Goal: Task Accomplishment & Management: Complete application form

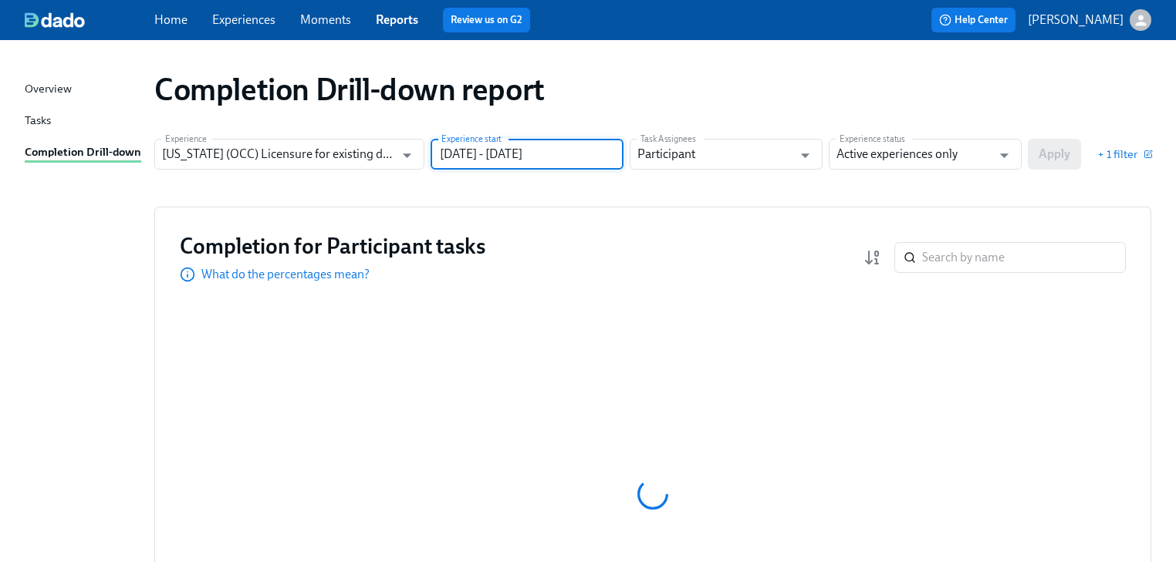
click at [615, 157] on input "06/30/2024 - 12/31/2024" at bounding box center [526, 154] width 193 height 31
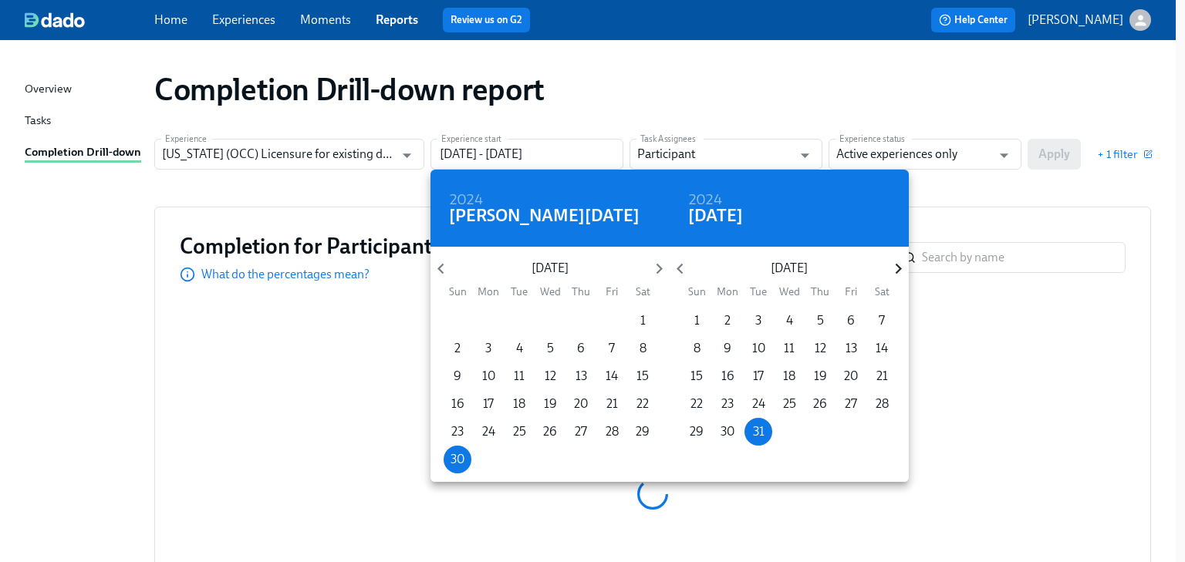
click at [899, 265] on icon "button" at bounding box center [898, 268] width 21 height 21
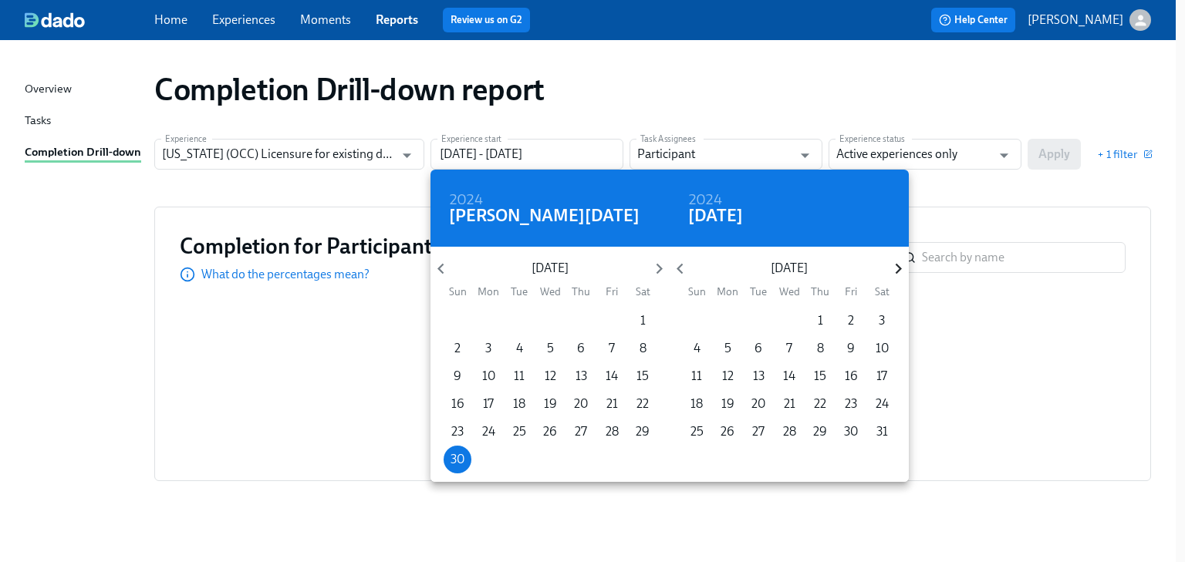
click at [899, 265] on icon "button" at bounding box center [898, 268] width 21 height 21
drag, startPoint x: 821, startPoint y: 318, endPoint x: 847, endPoint y: 284, distance: 42.4
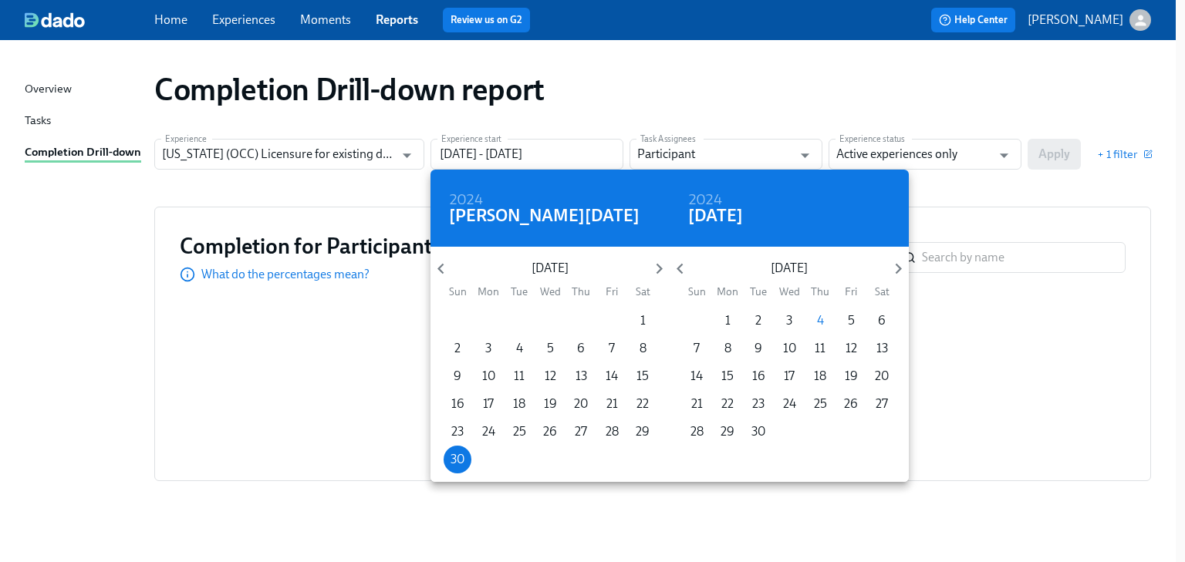
click at [822, 319] on p "4" at bounding box center [820, 320] width 7 height 17
type input "06/30/2024 - 09/04/2025"
click at [991, 188] on div at bounding box center [592, 281] width 1185 height 562
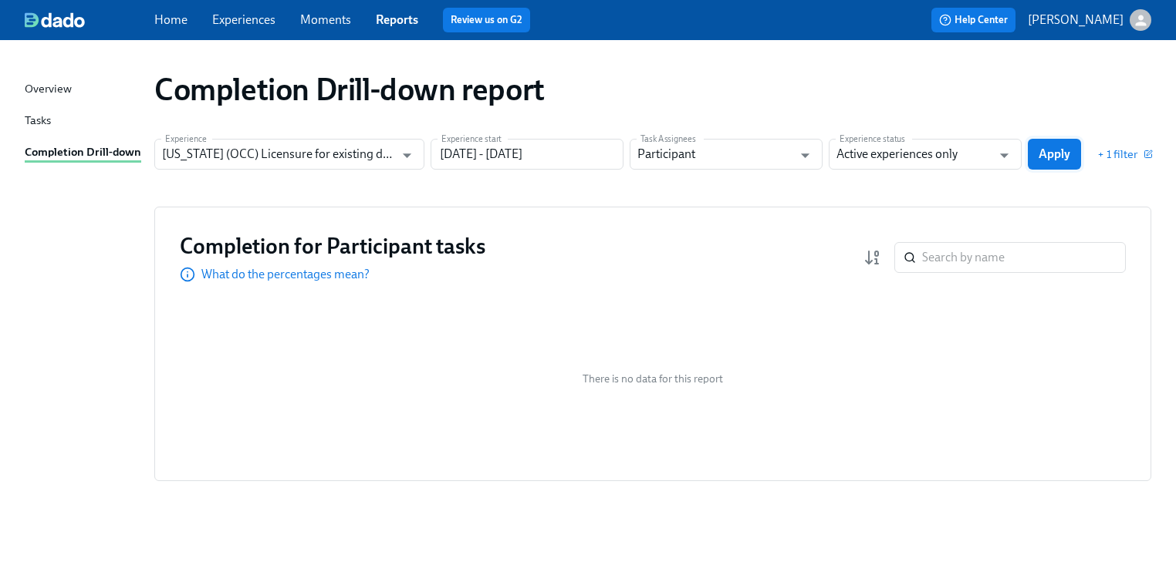
click at [1055, 148] on span "Apply" at bounding box center [1054, 154] width 32 height 15
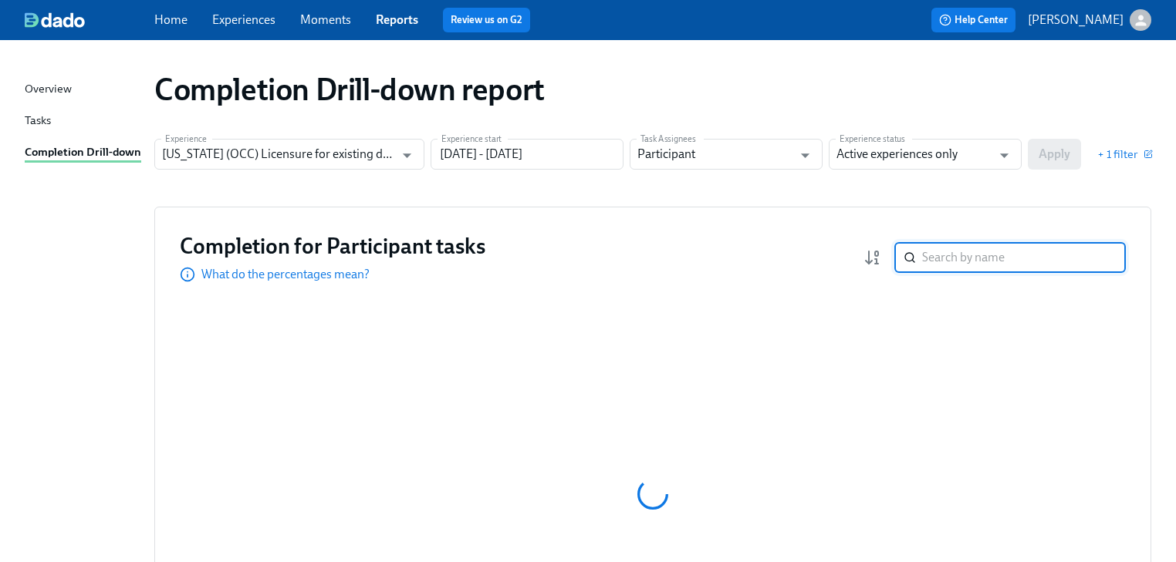
click at [929, 256] on input "search" at bounding box center [1024, 257] width 204 height 31
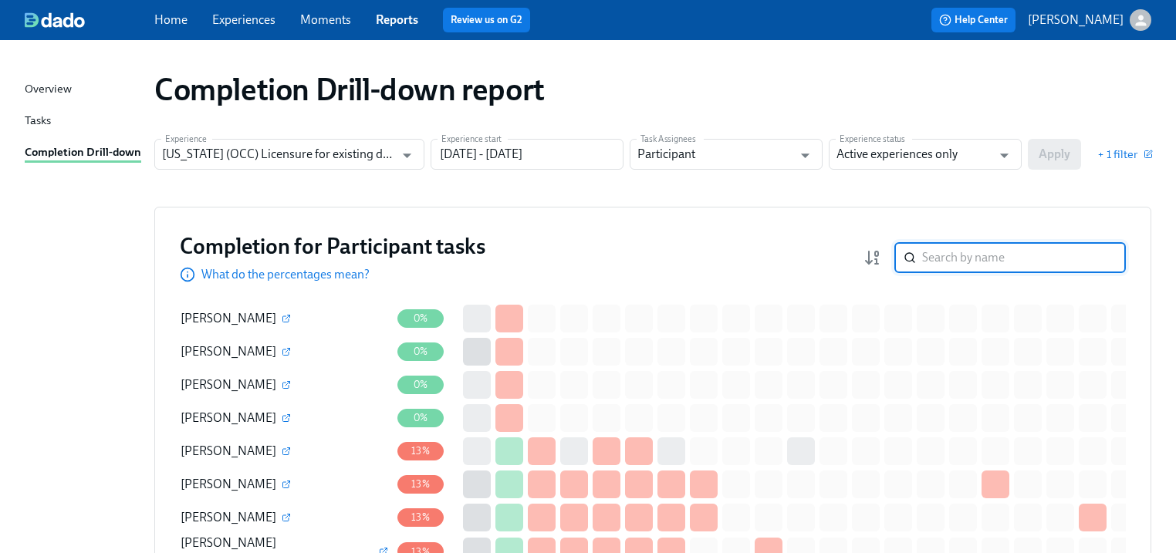
click at [954, 257] on input "search" at bounding box center [1024, 257] width 204 height 31
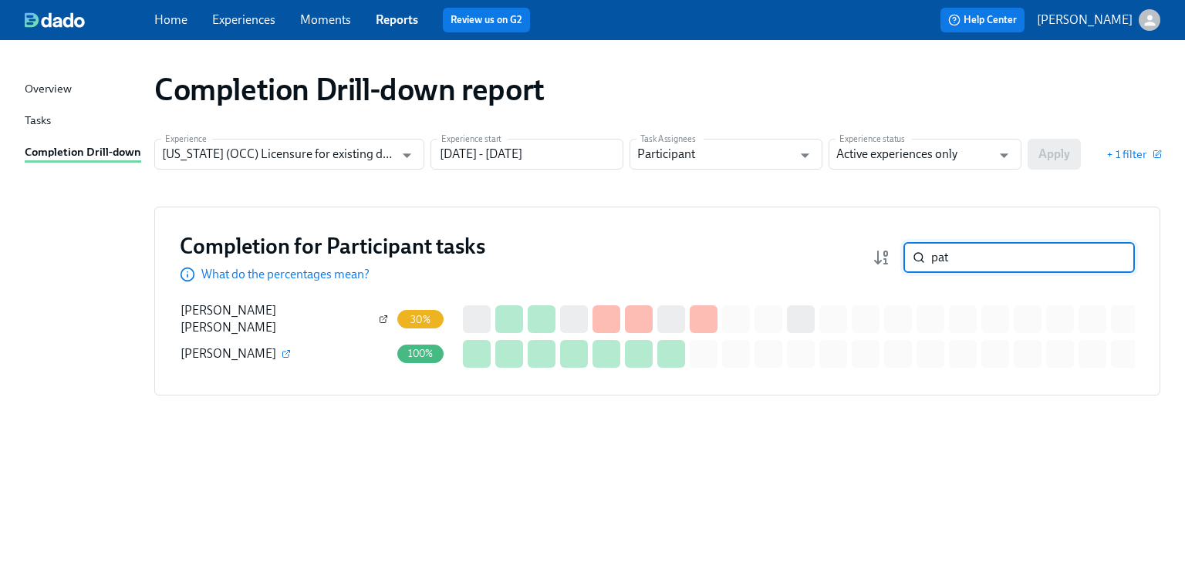
type input "pat"
click at [379, 316] on icon "button" at bounding box center [383, 319] width 9 height 9
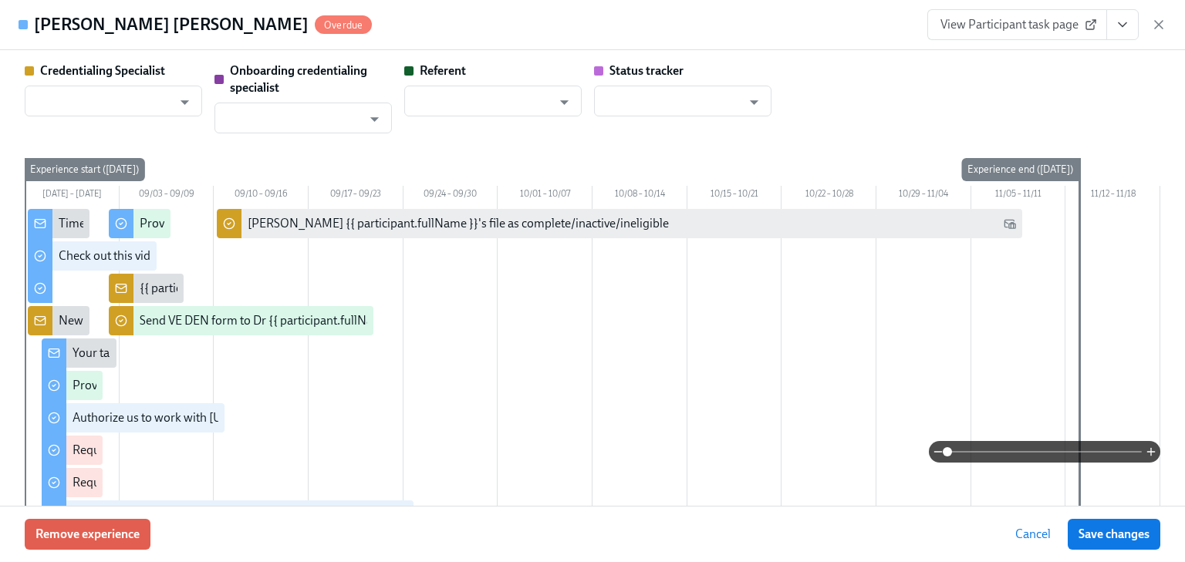
type input "[PERSON_NAME]"
type input "Dado Customer Support"
click at [1012, 26] on span "View Participant task page" at bounding box center [1016, 24] width 153 height 15
click at [1128, 27] on icon "View task page" at bounding box center [1122, 24] width 15 height 15
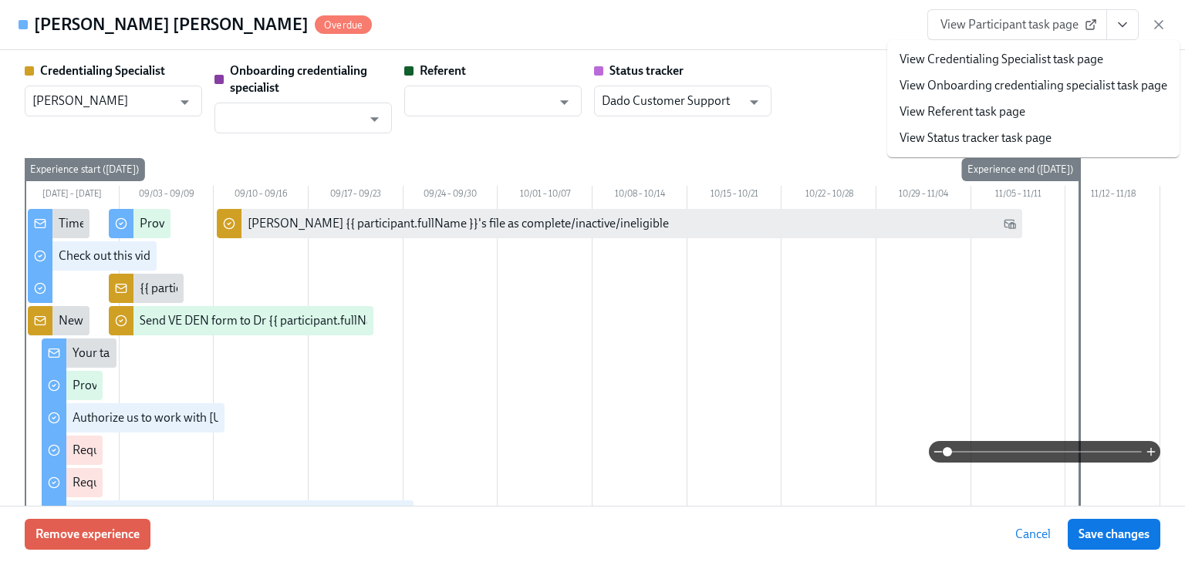
click at [1017, 58] on link "View Credentialing Specialist task page" at bounding box center [1001, 59] width 204 height 17
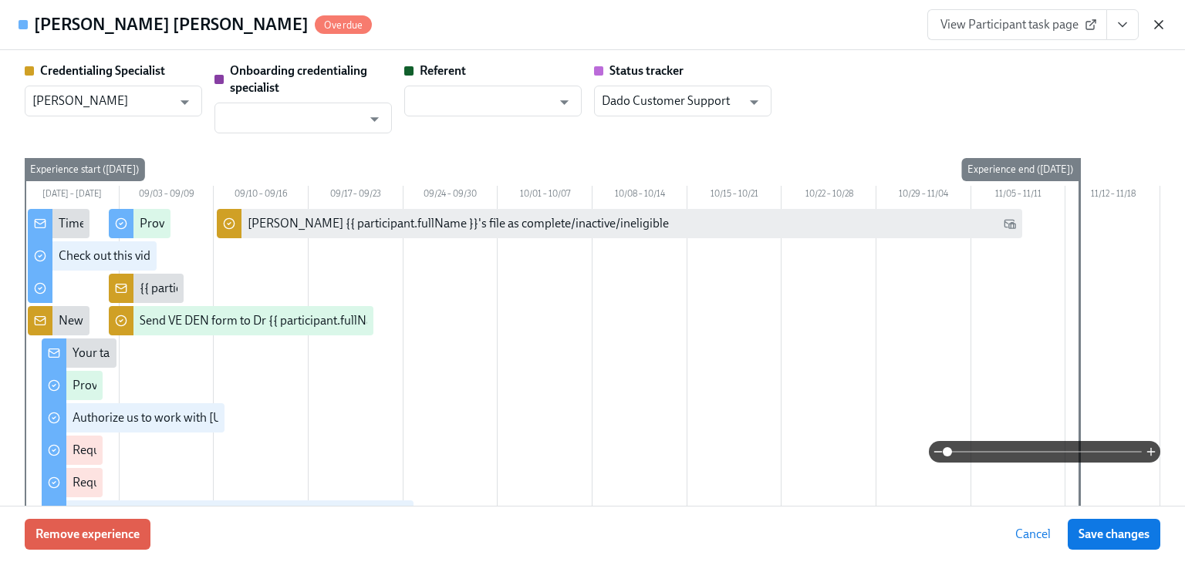
click at [1162, 17] on icon "button" at bounding box center [1158, 24] width 15 height 15
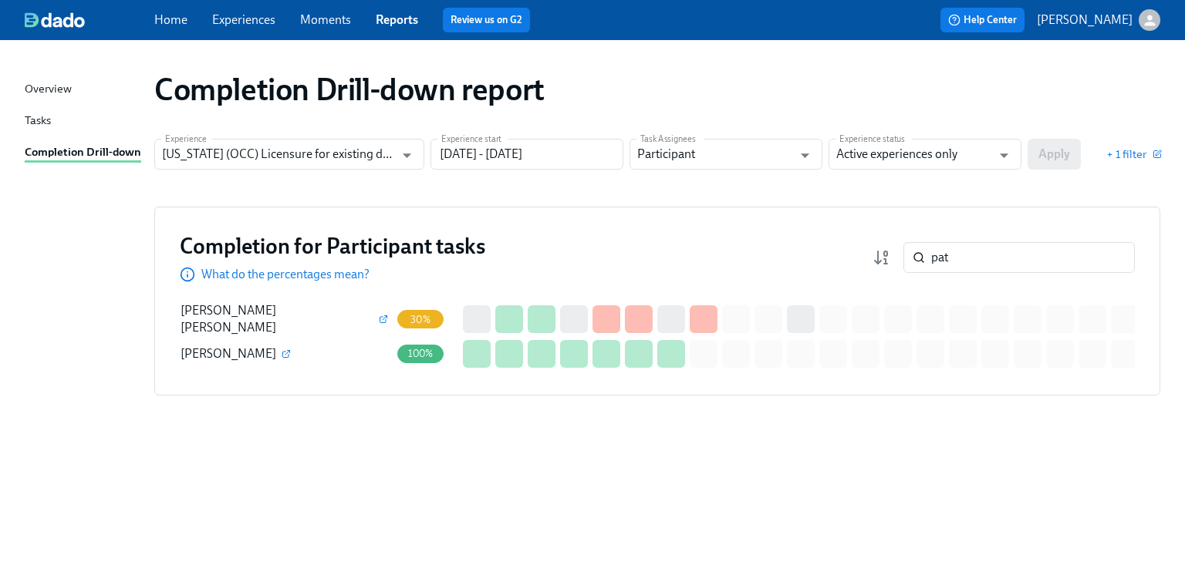
click at [1157, 22] on div "button" at bounding box center [1150, 20] width 22 height 22
drag, startPoint x: 966, startPoint y: 251, endPoint x: 929, endPoint y: 254, distance: 37.1
click at [930, 254] on div at bounding box center [592, 281] width 1185 height 562
click at [970, 250] on input "pat" at bounding box center [1033, 257] width 204 height 31
drag, startPoint x: 957, startPoint y: 255, endPoint x: 913, endPoint y: 253, distance: 44.8
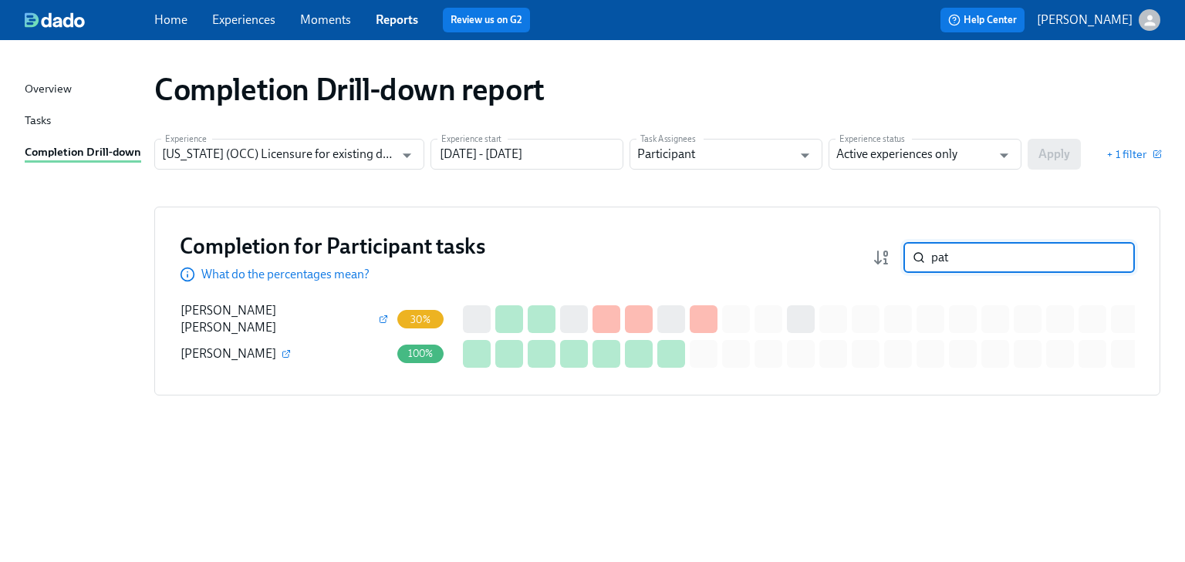
click at [913, 253] on div "pat ​" at bounding box center [1018, 257] width 231 height 31
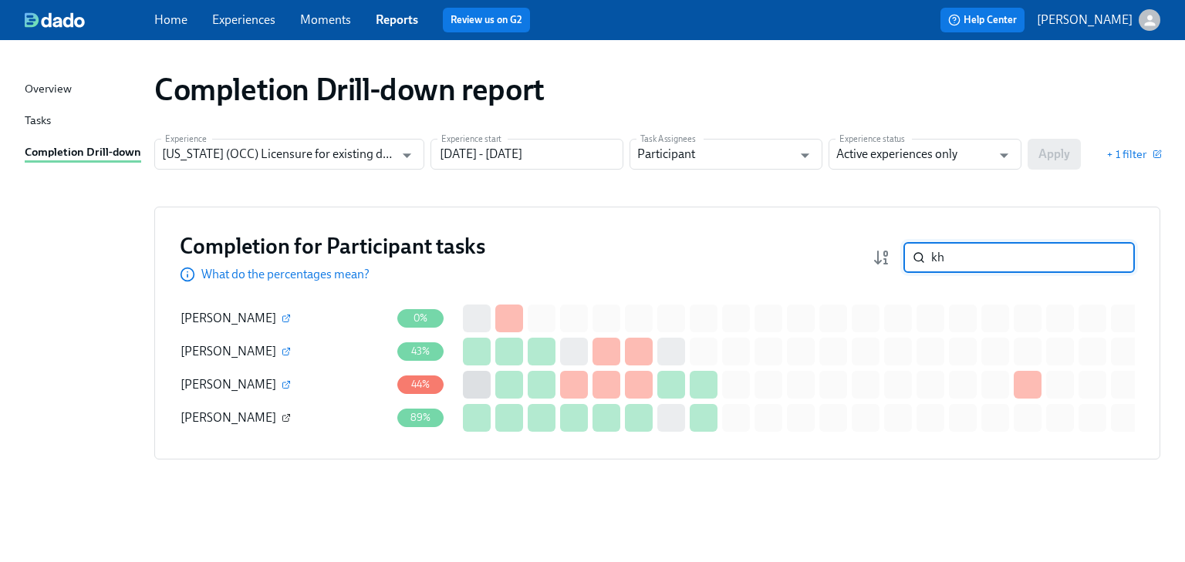
type input "kh"
click at [282, 413] on icon "button" at bounding box center [286, 417] width 9 height 9
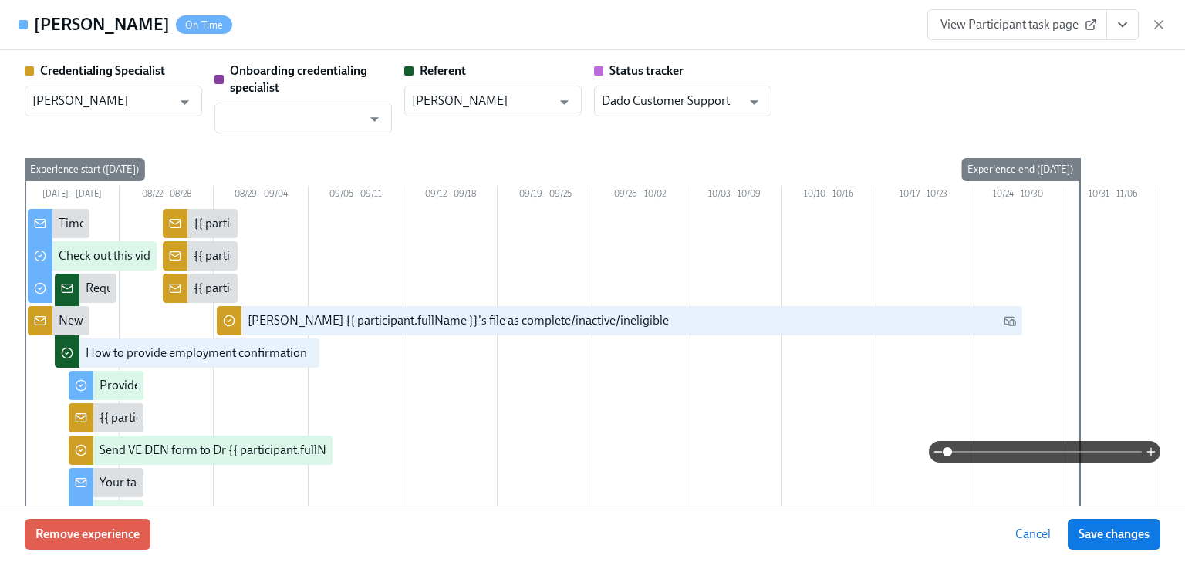
click at [1128, 23] on icon "View task page" at bounding box center [1122, 24] width 15 height 15
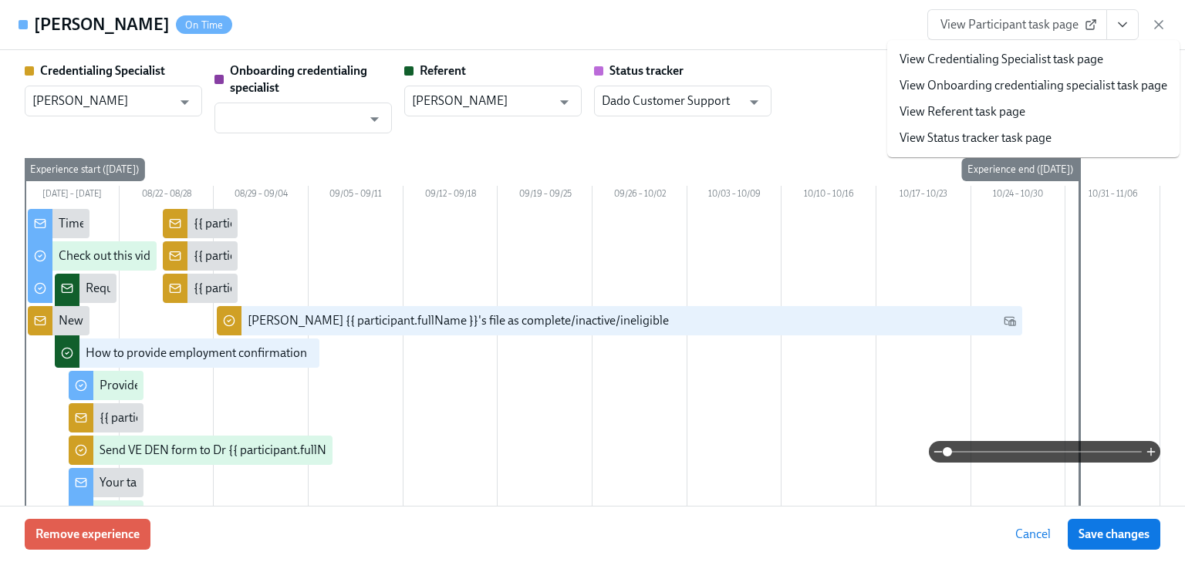
click at [976, 54] on link "View Credentialing Specialist task page" at bounding box center [1001, 59] width 204 height 17
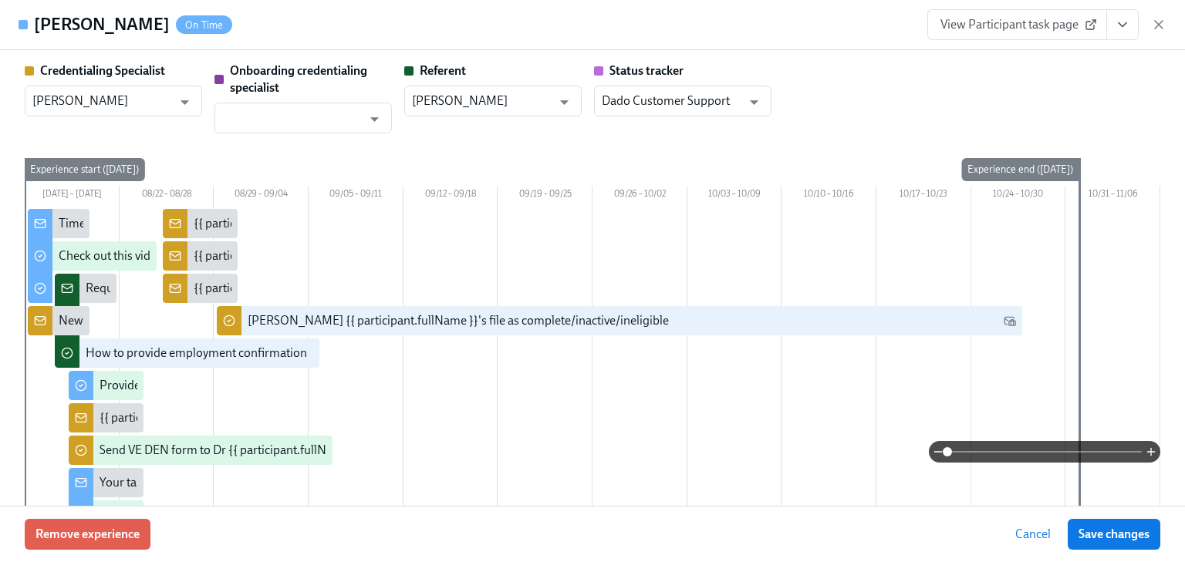
click at [1119, 21] on icon "View task page" at bounding box center [1122, 24] width 15 height 15
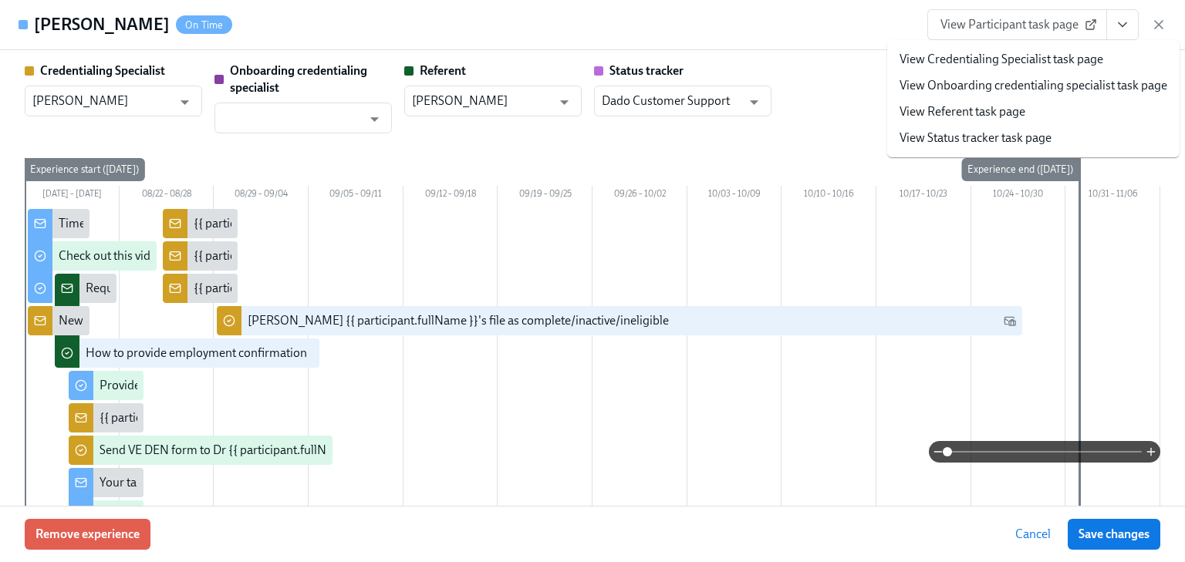
click at [1010, 62] on link "View Credentialing Specialist task page" at bounding box center [1001, 59] width 204 height 17
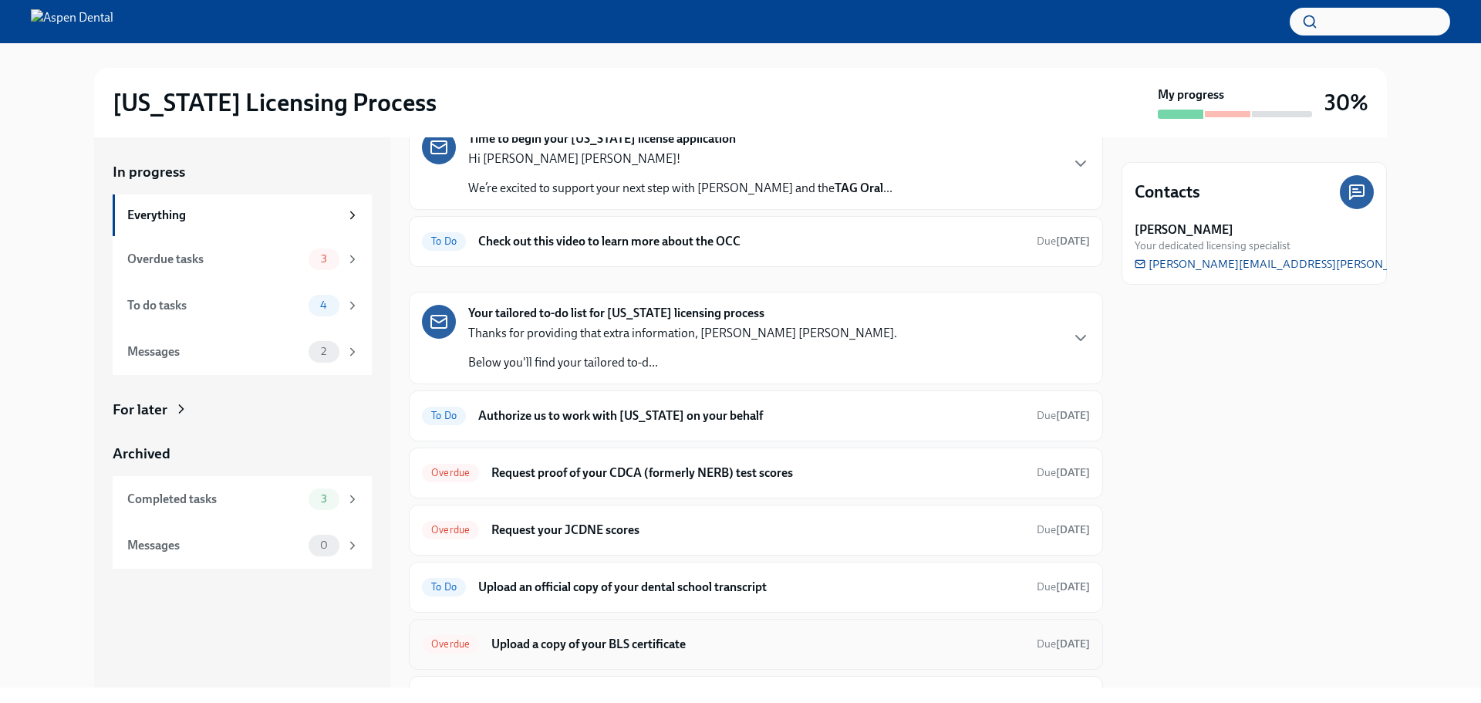
scroll to position [166, 0]
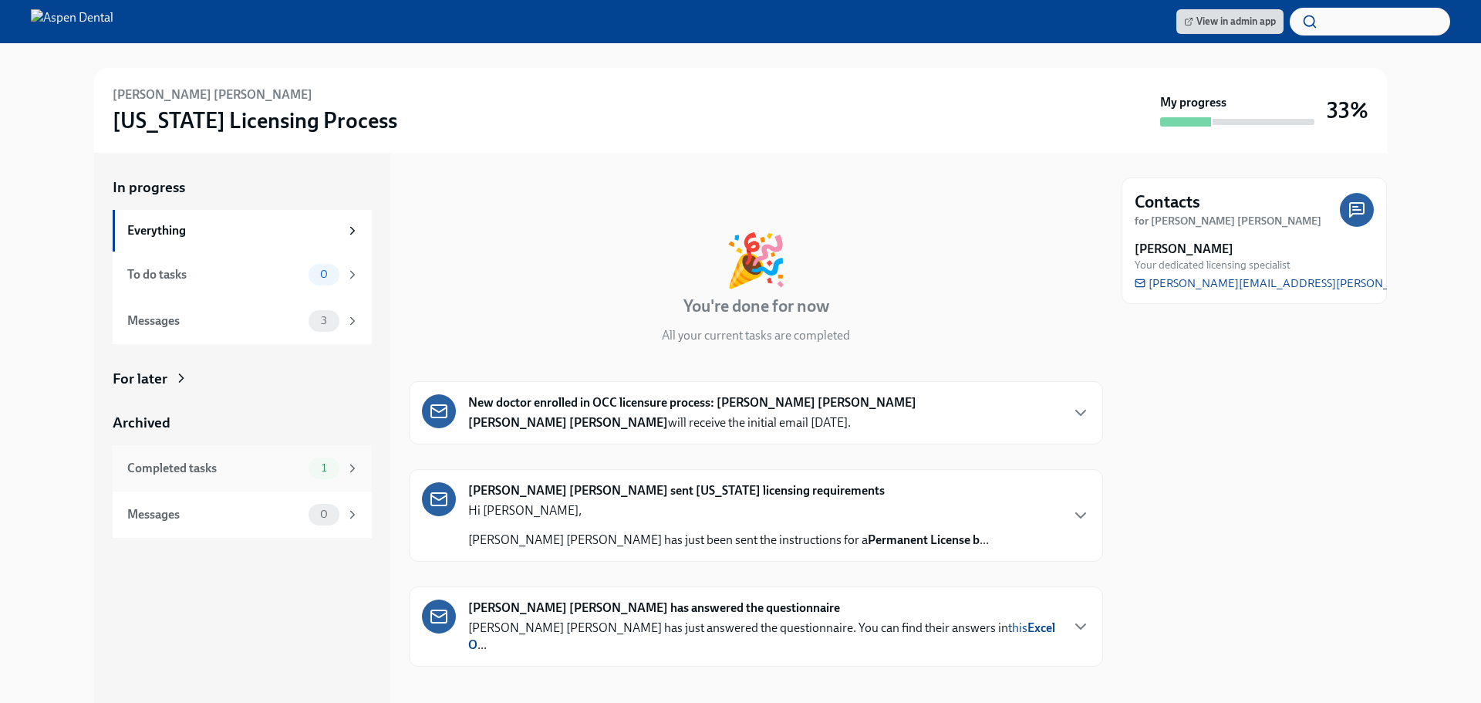
click at [174, 466] on div "Completed tasks" at bounding box center [214, 468] width 175 height 17
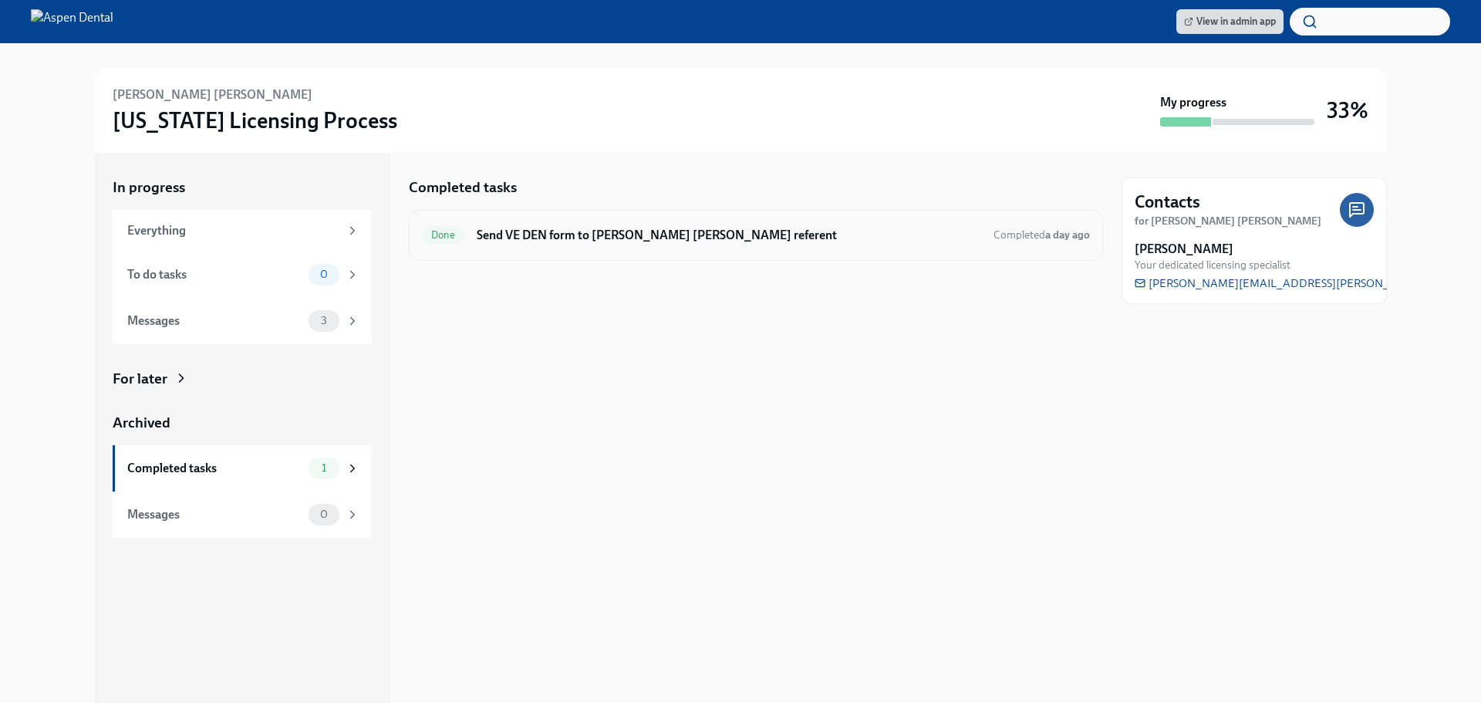
click at [532, 241] on h6 "Send VE DEN form to [PERSON_NAME] [PERSON_NAME] referent" at bounding box center [729, 235] width 504 height 17
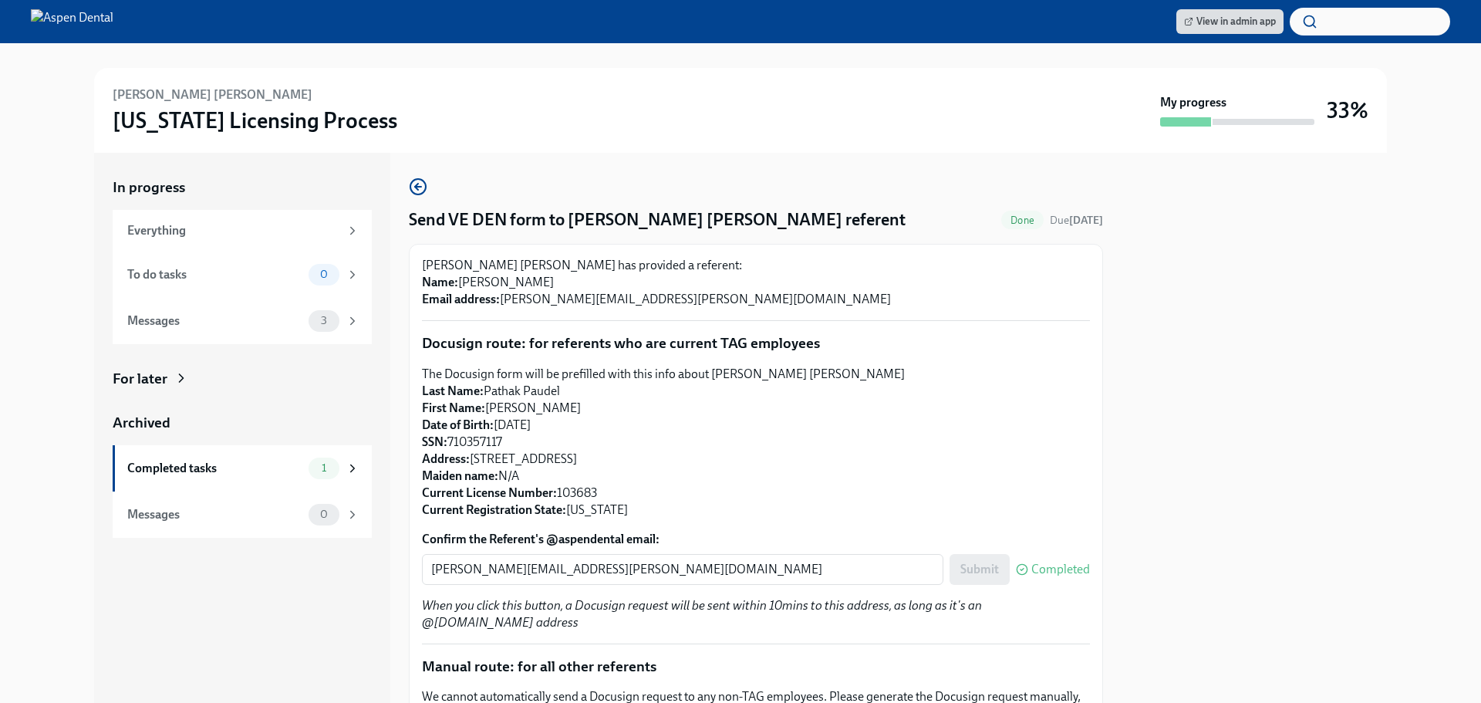
click at [440, 261] on p "Dr Ichhya Pathak Paudel has provided a referent: Name: Vanessa Shephard Email a…" at bounding box center [756, 282] width 668 height 51
drag, startPoint x: 438, startPoint y: 261, endPoint x: 514, endPoint y: 261, distance: 75.6
click at [514, 261] on p "Dr Ichhya Pathak Paudel has provided a referent: Name: Vanessa Shephard Email a…" at bounding box center [756, 282] width 668 height 51
copy p "Ichhya Pathak"
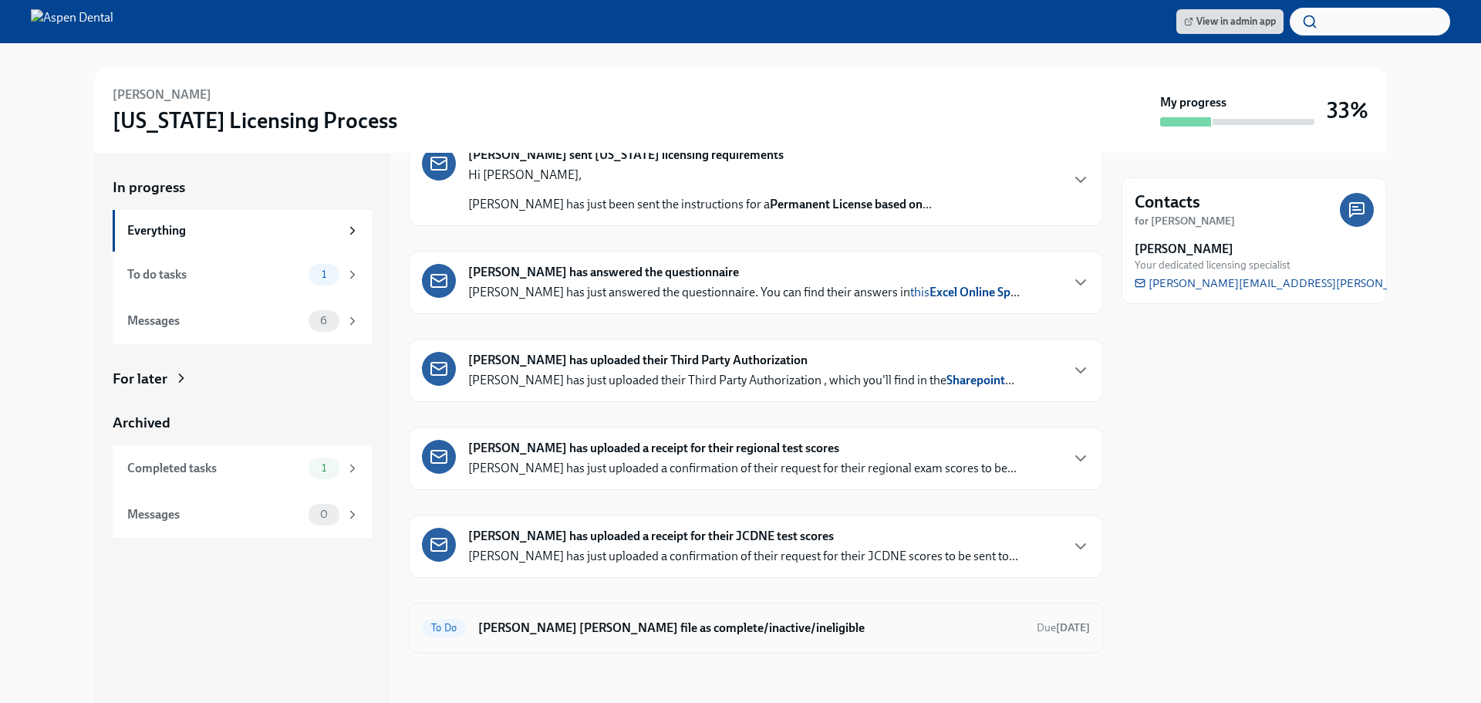
scroll to position [10, 0]
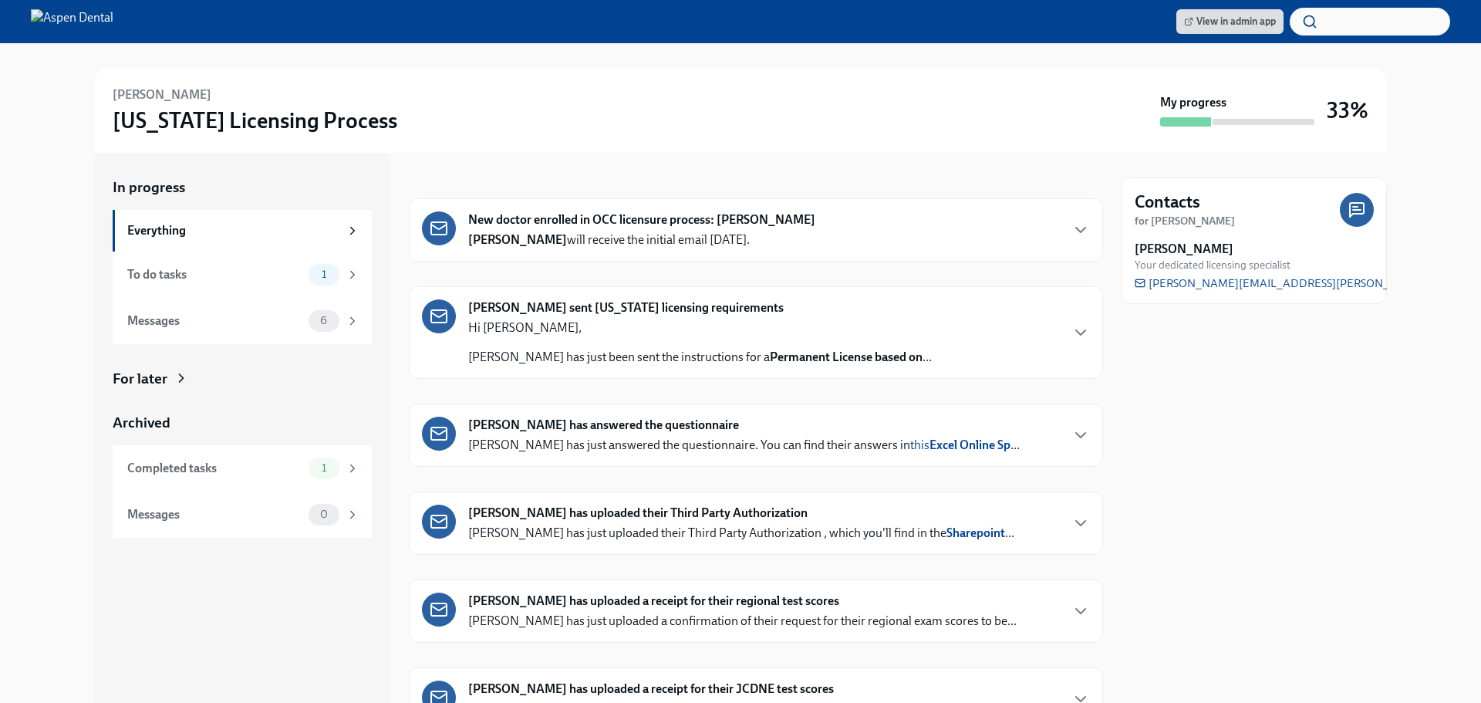
scroll to position [10, 0]
click at [180, 474] on div "Completed tasks" at bounding box center [214, 468] width 175 height 17
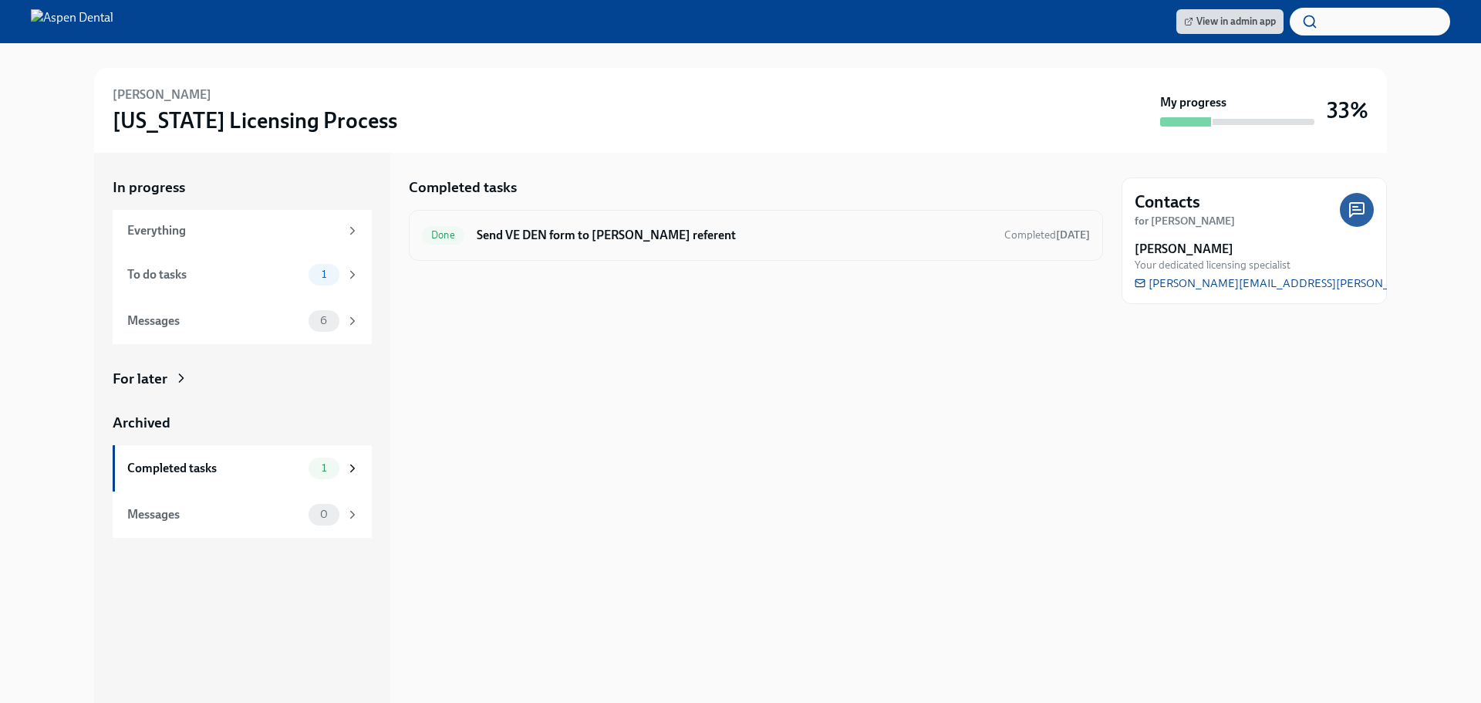
click at [658, 219] on div "Done Send VE DEN form to [PERSON_NAME] referent Completed [DATE]" at bounding box center [756, 235] width 694 height 51
click at [651, 233] on h6 "Send VE DEN form to [PERSON_NAME] referent" at bounding box center [734, 235] width 515 height 17
